Goal: Communication & Community: Participate in discussion

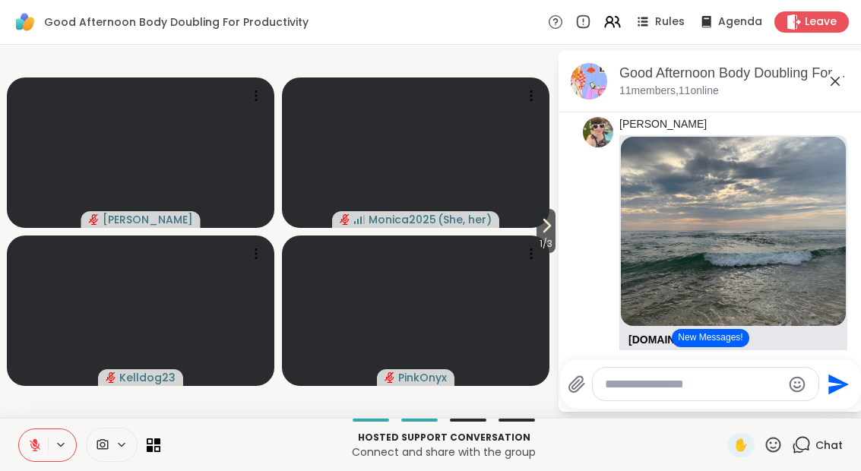
scroll to position [1710, 0]
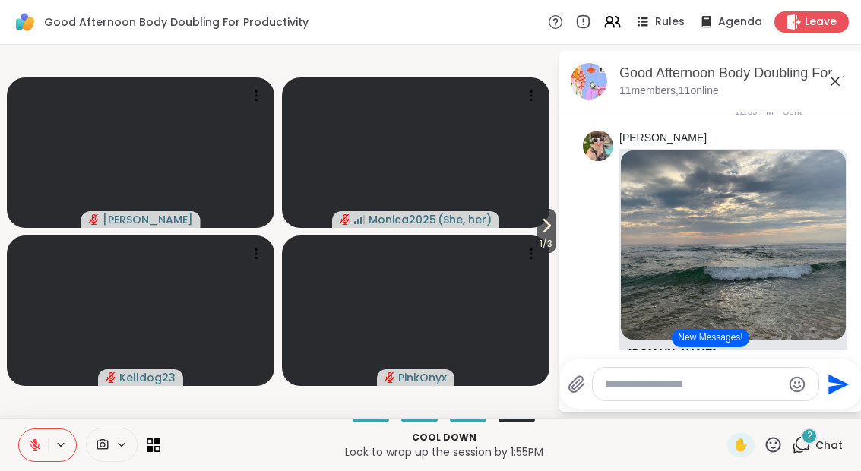
click at [732, 344] on button "New Messages!" at bounding box center [710, 338] width 77 height 18
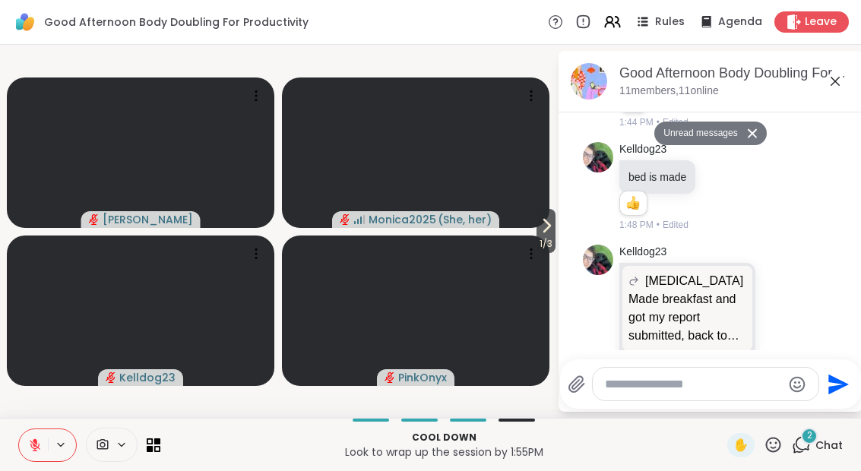
scroll to position [3651, 0]
click at [679, 389] on textarea "Type your message" at bounding box center [693, 384] width 177 height 15
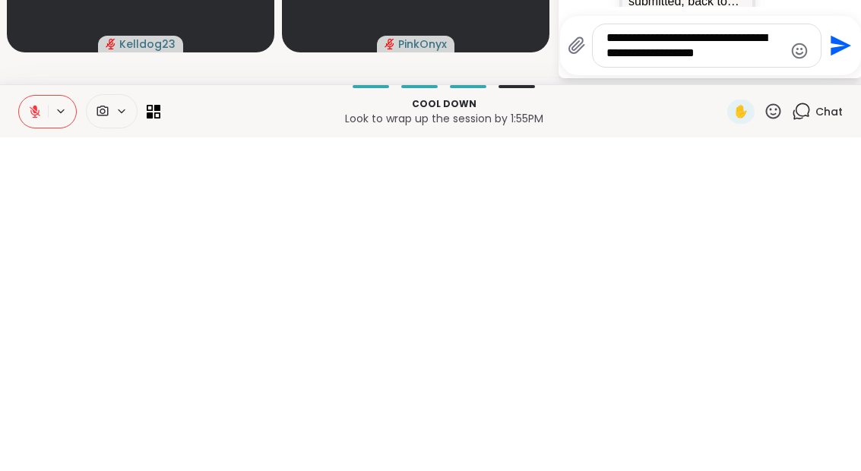
type textarea "**********"
click at [836, 369] on icon "Send" at bounding box center [841, 379] width 21 height 21
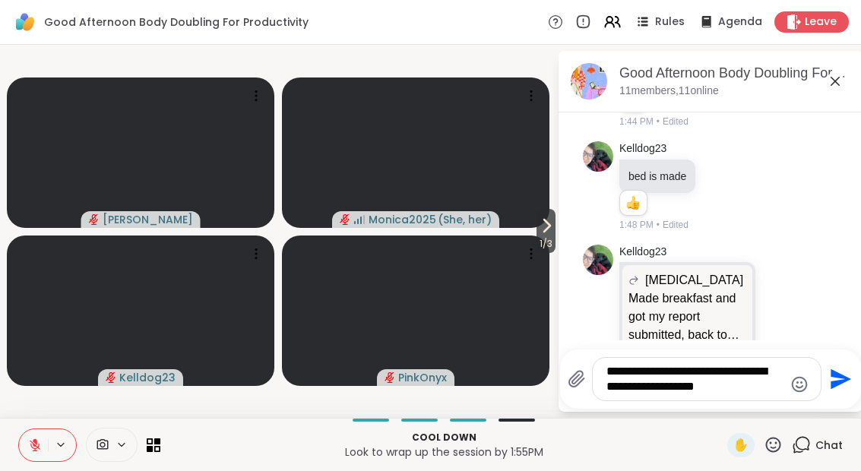
scroll to position [3762, 0]
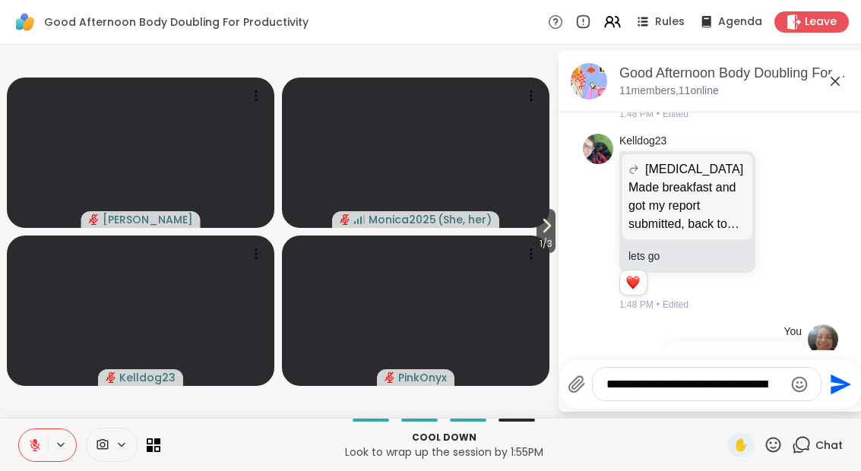
click at [818, 23] on span "Leave" at bounding box center [821, 21] width 32 height 15
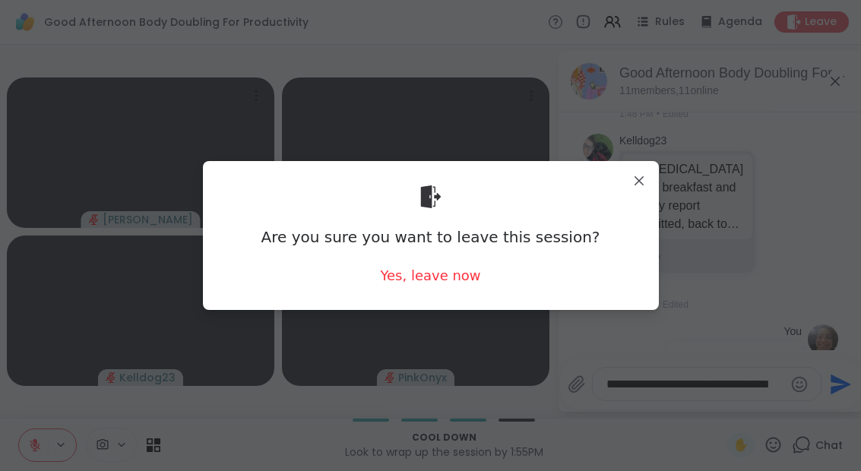
click at [427, 285] on div "Yes, leave now" at bounding box center [430, 275] width 100 height 19
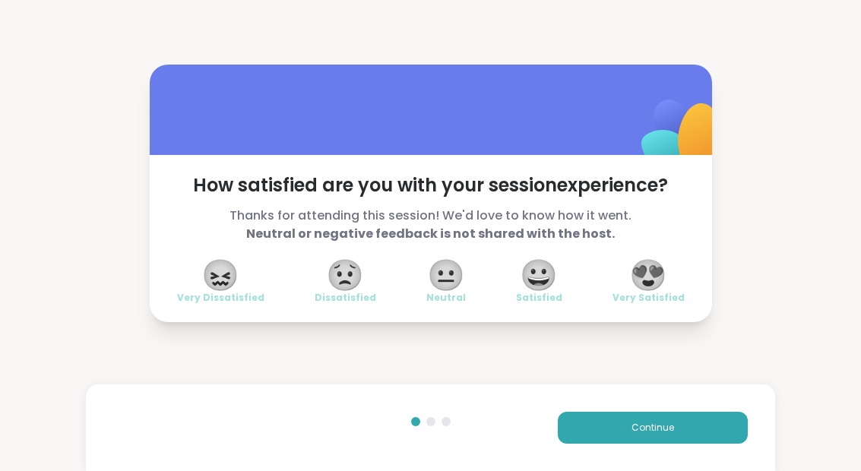
click at [546, 276] on span "😀" at bounding box center [539, 274] width 38 height 27
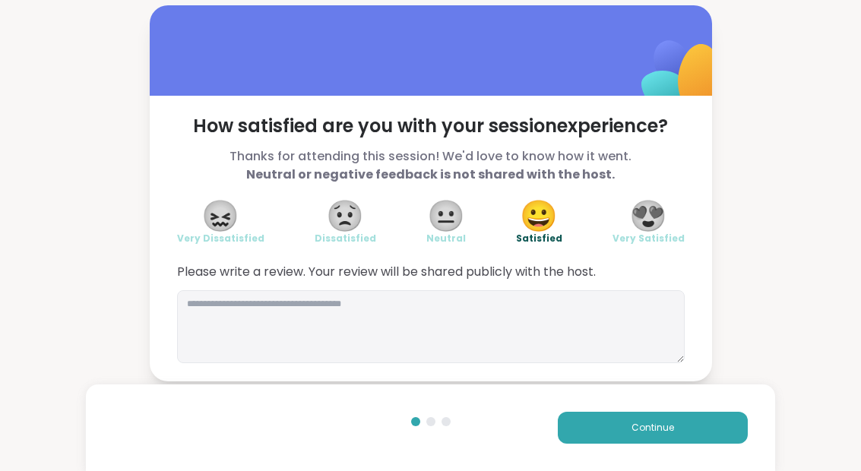
click at [676, 433] on button "Continue" at bounding box center [653, 428] width 190 height 32
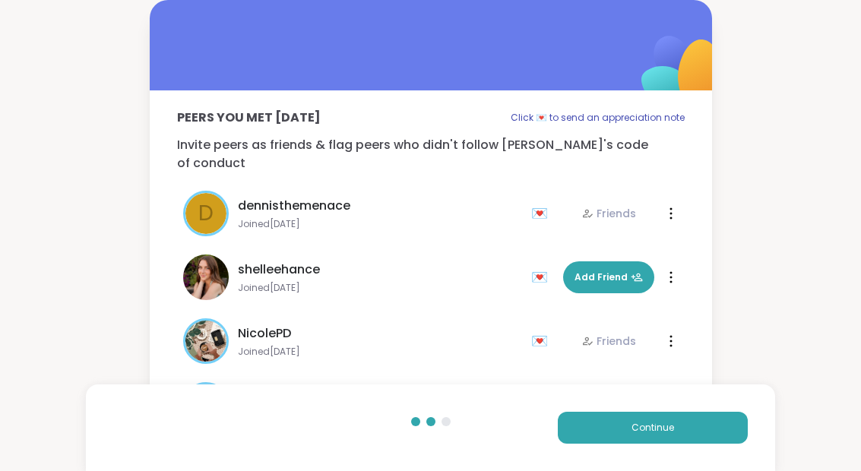
click at [676, 433] on button "Continue" at bounding box center [653, 428] width 190 height 32
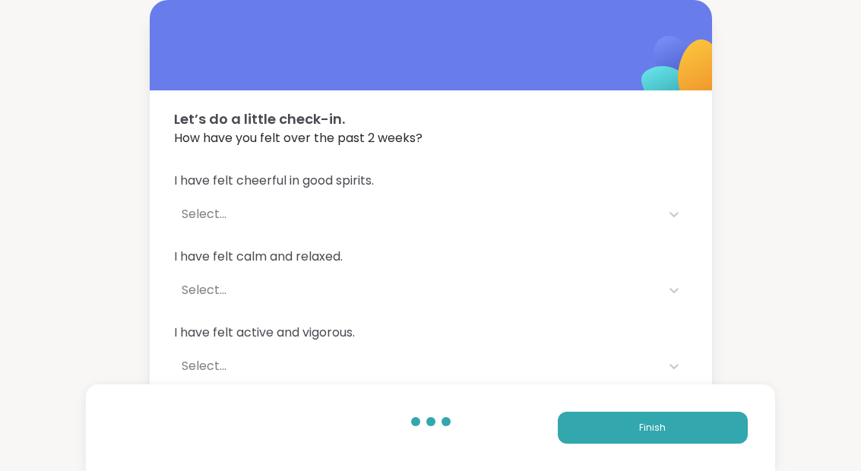
click at [682, 427] on button "Finish" at bounding box center [653, 428] width 190 height 32
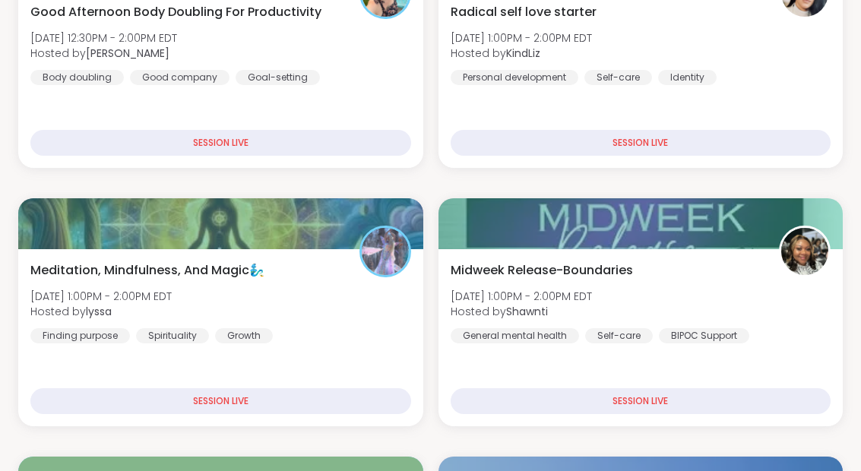
scroll to position [505, 0]
